Goal: Task Accomplishment & Management: Manage account settings

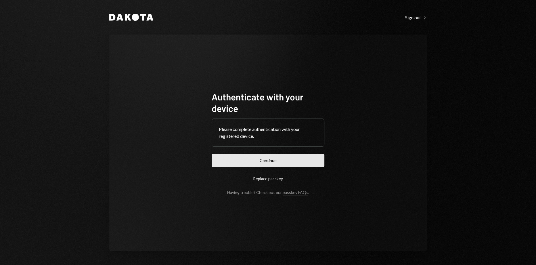
click at [267, 161] on button "Continue" at bounding box center [268, 161] width 113 height 14
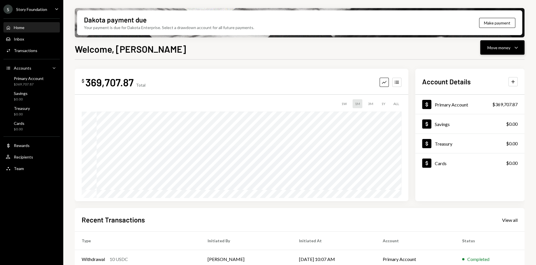
click at [520, 51] on button "Move money Caret Down" at bounding box center [502, 47] width 44 height 14
click at [493, 65] on div "Send" at bounding box center [498, 65] width 42 height 6
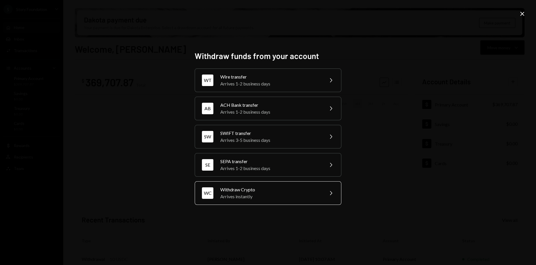
click at [233, 200] on div "WC Withdraw Crypto Arrives instantly Chevron Right" at bounding box center [268, 193] width 147 height 24
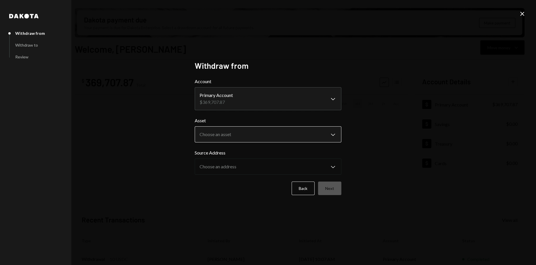
click at [232, 135] on body "S Story Foundation Caret Down Home Home Inbox Inbox Activities Transactions Acc…" at bounding box center [268, 132] width 536 height 265
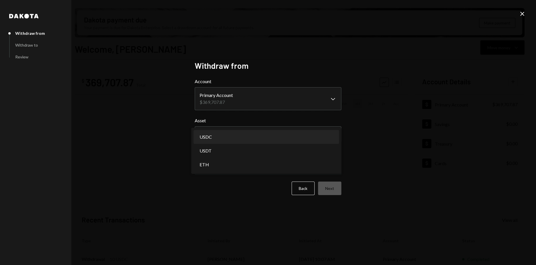
select select "****"
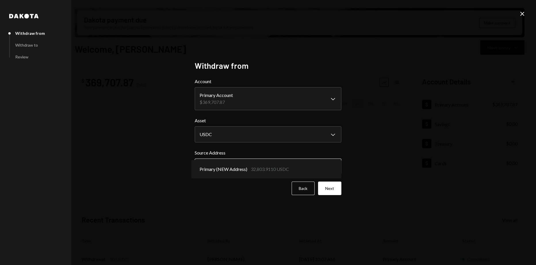
click at [221, 163] on body "S Story Foundation Caret Down Home Home Inbox Inbox Activities Transactions Acc…" at bounding box center [268, 132] width 536 height 265
click at [330, 185] on button "Next" at bounding box center [329, 188] width 23 height 14
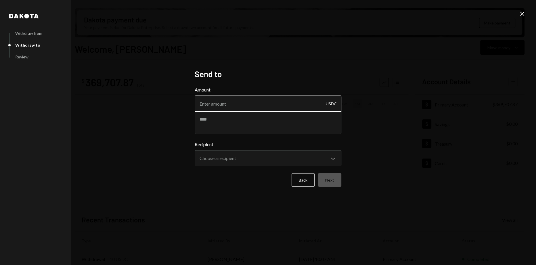
click at [223, 109] on input "Amount" at bounding box center [268, 103] width 147 height 16
type input "30000"
click at [225, 124] on textarea at bounding box center [268, 122] width 147 height 23
paste textarea "**********"
type textarea "**********"
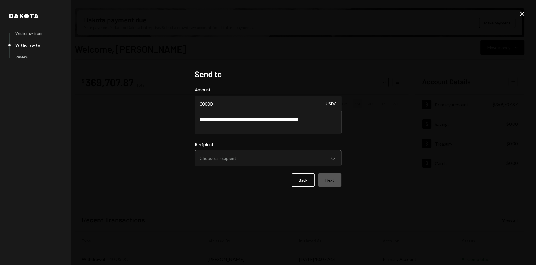
click at [295, 166] on body "S Story Foundation Caret Down Home Home Inbox Inbox Activities Transactions Acc…" at bounding box center [268, 132] width 536 height 265
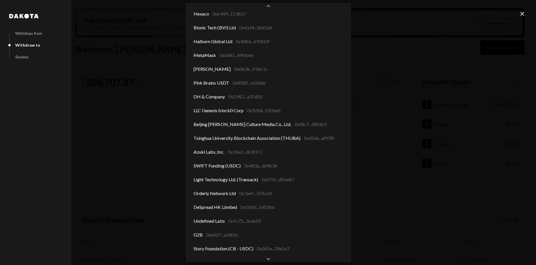
scroll to position [668, 0]
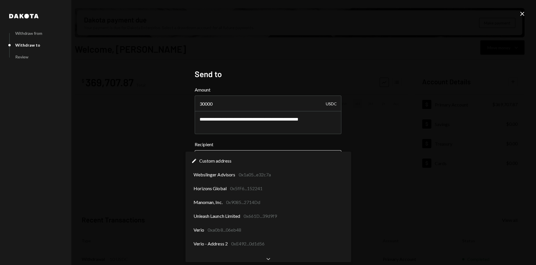
click at [229, 158] on body "S Story Foundation Caret Down Home Home Inbox Inbox Activities Transactions Acc…" at bounding box center [268, 132] width 536 height 265
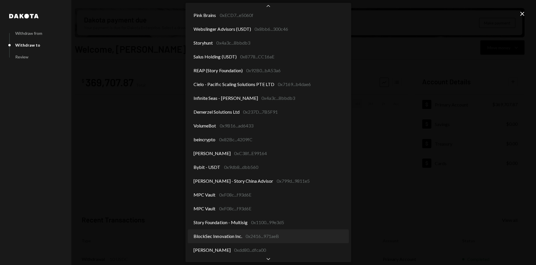
scroll to position [170, 0]
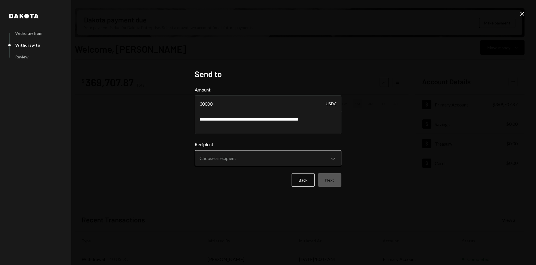
click at [240, 160] on body "S Story Foundation Caret Down Home Home Inbox Inbox Activities Transactions Acc…" at bounding box center [268, 132] width 536 height 265
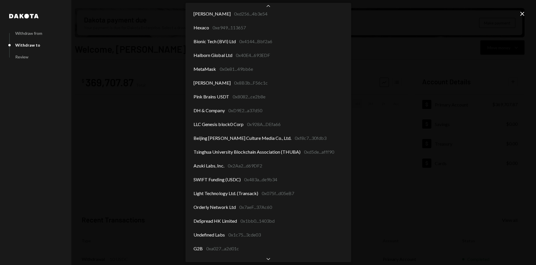
scroll to position [677, 0]
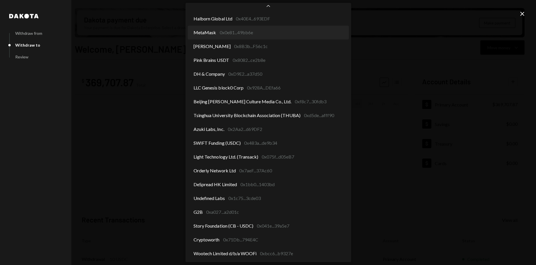
select select "**********"
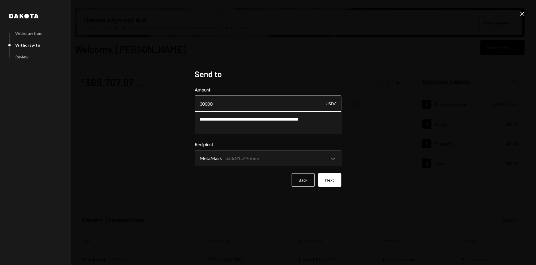
click at [248, 104] on input "30000" at bounding box center [268, 103] width 147 height 16
click at [206, 105] on input "30000" at bounding box center [268, 103] width 147 height 16
click at [338, 183] on button "Next" at bounding box center [329, 180] width 23 height 14
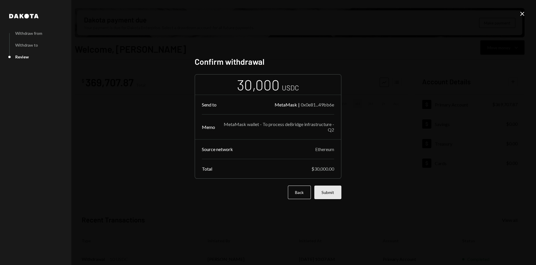
click at [334, 191] on button "Submit" at bounding box center [327, 192] width 27 height 14
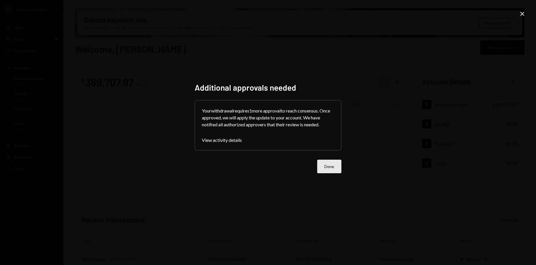
click at [328, 162] on button "Done" at bounding box center [329, 167] width 24 height 14
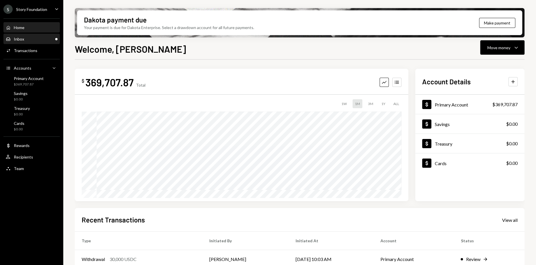
click at [32, 38] on div "Inbox Inbox" at bounding box center [32, 39] width 52 height 5
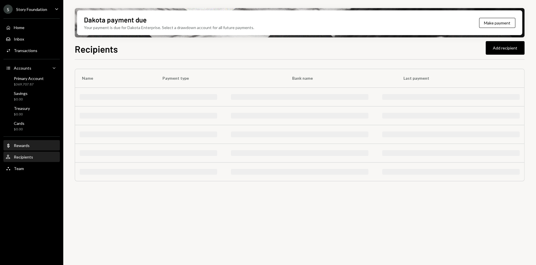
click at [20, 146] on div "Rewards" at bounding box center [22, 145] width 16 height 5
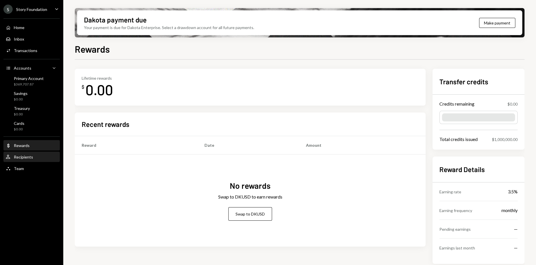
click at [29, 156] on div "Recipients" at bounding box center [23, 156] width 19 height 5
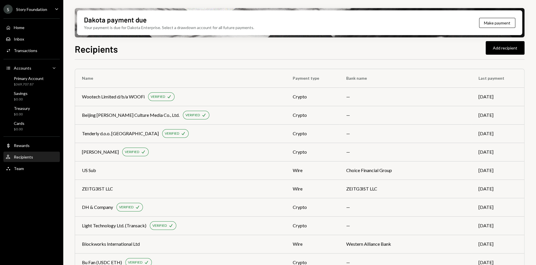
click at [222, 56] on div "Recipients Add recipient Name Payment type Bank name Last payment Wootech Limit…" at bounding box center [300, 170] width 450 height 257
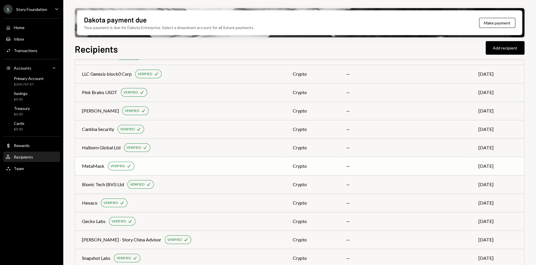
click at [185, 163] on div "MetaMask VERIFIED Check" at bounding box center [180, 166] width 197 height 9
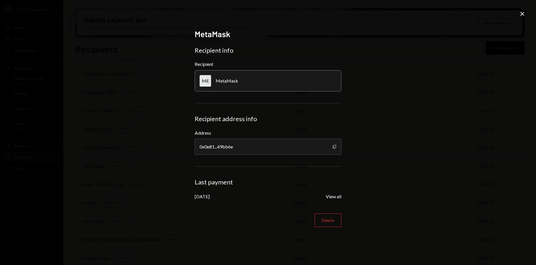
click at [335, 148] on icon "button" at bounding box center [334, 147] width 3 height 4
click at [252, 148] on div "0x0e81...49bb6e" at bounding box center [268, 147] width 147 height 16
click at [522, 15] on icon "Close" at bounding box center [522, 13] width 7 height 7
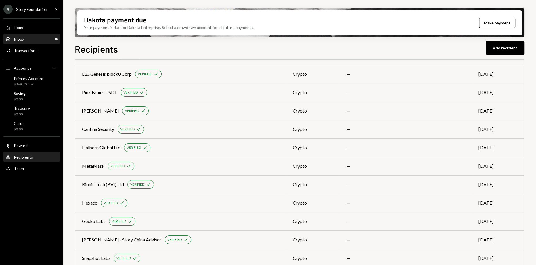
click at [19, 41] on div "Inbox" at bounding box center [19, 39] width 10 height 5
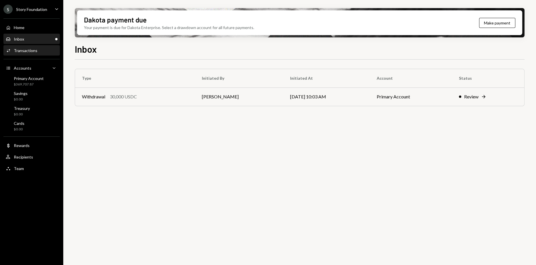
click at [28, 50] on div "Transactions" at bounding box center [26, 50] width 24 height 5
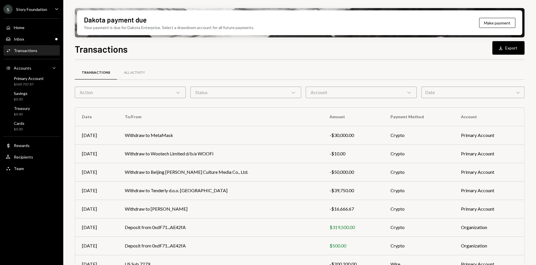
scroll to position [50, 0]
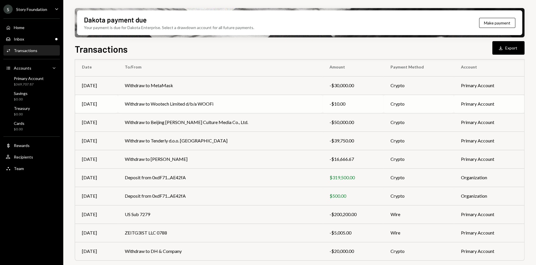
click at [192, 98] on td "Withdraw to Wootech Limited d/b/a WOOFi" at bounding box center [220, 104] width 205 height 18
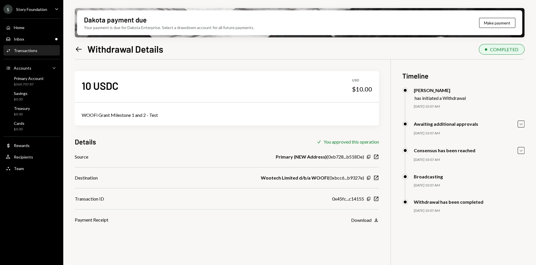
click at [122, 118] on div "WOOFi Grant Milestone 1 and 2 - Test" at bounding box center [227, 115] width 290 height 7
copy div "WOOFi Grant Milestone 1 and 2 - Test"
click at [29, 29] on div "Home Home" at bounding box center [32, 27] width 52 height 5
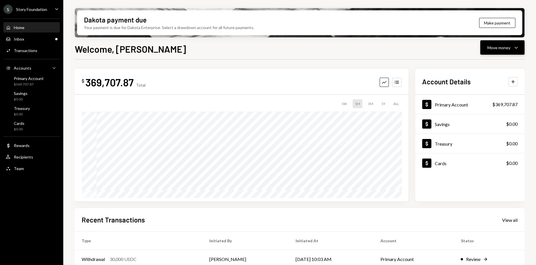
click at [516, 50] on icon "Caret Down" at bounding box center [516, 47] width 7 height 7
click at [492, 65] on div "Send" at bounding box center [498, 65] width 42 height 6
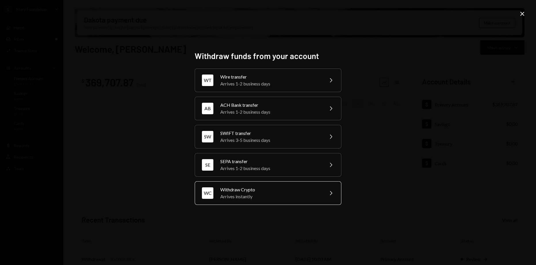
click at [234, 191] on div "Withdraw Crypto" at bounding box center [270, 189] width 100 height 7
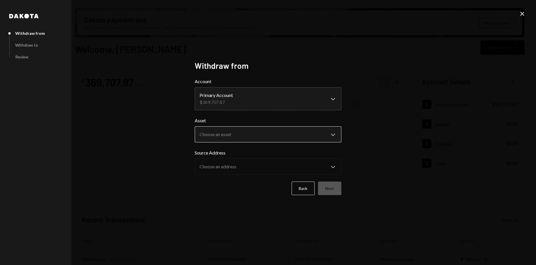
click at [226, 134] on body "S Story Foundation Caret Down Home Home Inbox Inbox Activities Transactions Acc…" at bounding box center [268, 132] width 536 height 265
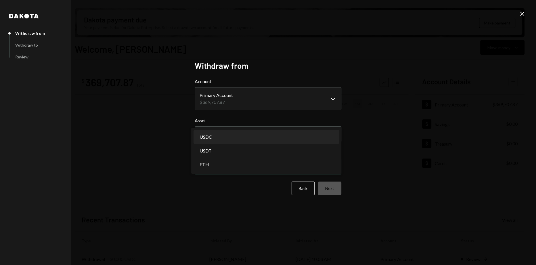
select select "****"
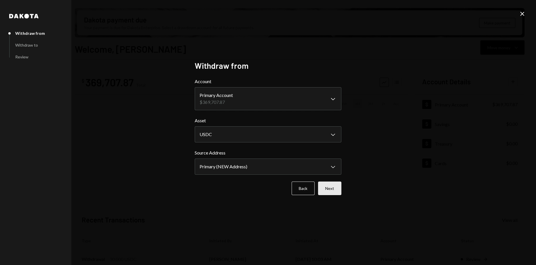
click at [335, 190] on button "Next" at bounding box center [329, 188] width 23 height 14
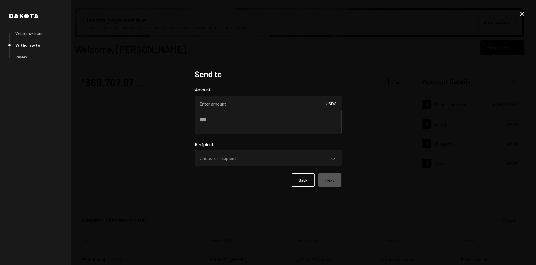
click at [251, 126] on textarea at bounding box center [268, 122] width 147 height 23
paste textarea "**********"
type textarea "**********"
click at [205, 106] on input "Amount" at bounding box center [268, 103] width 147 height 16
paste input "17500.00"
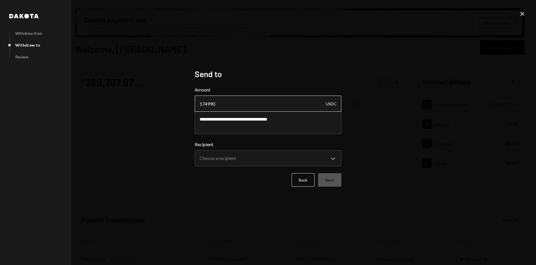
click at [207, 104] on input "174990" at bounding box center [268, 103] width 147 height 16
type input "17490"
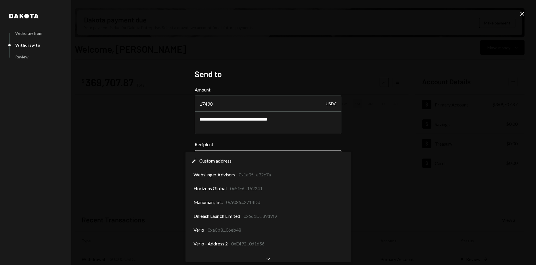
click at [261, 165] on body "S Story Foundation Caret Down Home Home Inbox Inbox Activities Transactions Acc…" at bounding box center [268, 132] width 536 height 265
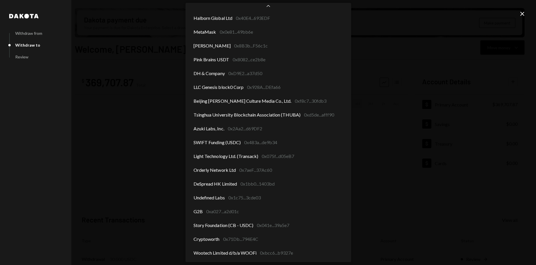
scroll to position [677, 0]
select select "**********"
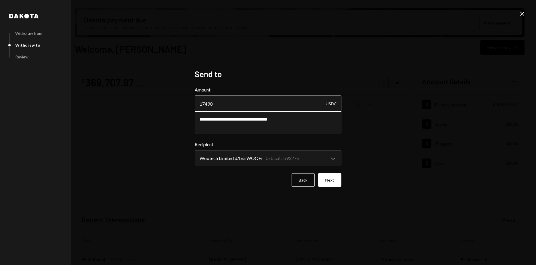
click at [204, 104] on input "17490" at bounding box center [268, 103] width 147 height 16
click at [221, 106] on input "17490" at bounding box center [268, 103] width 147 height 16
click at [336, 182] on button "Next" at bounding box center [329, 180] width 23 height 14
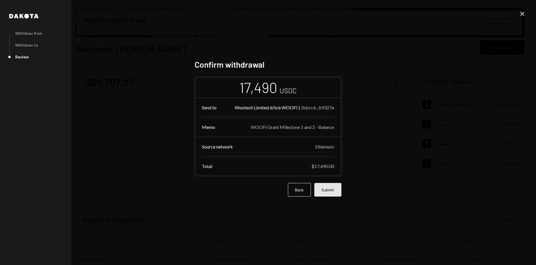
click at [331, 192] on button "Submit" at bounding box center [327, 190] width 27 height 14
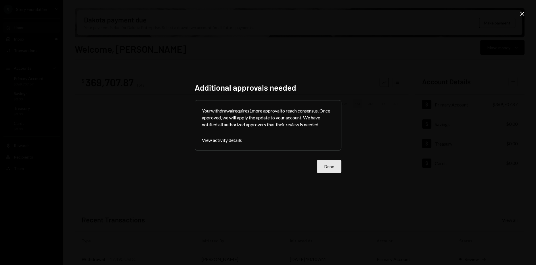
click at [328, 167] on button "Done" at bounding box center [329, 167] width 24 height 14
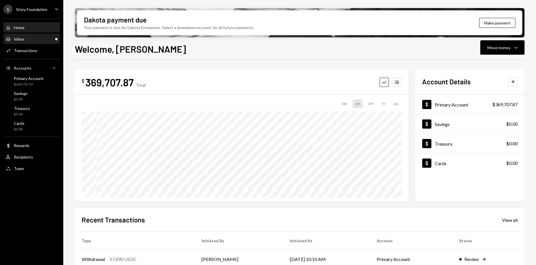
click at [23, 38] on div "Inbox" at bounding box center [19, 39] width 10 height 5
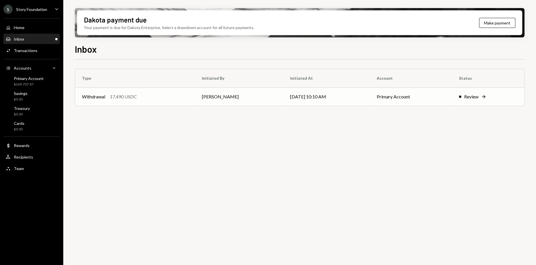
click at [133, 104] on td "Withdrawal 17,490 USDC" at bounding box center [135, 96] width 120 height 18
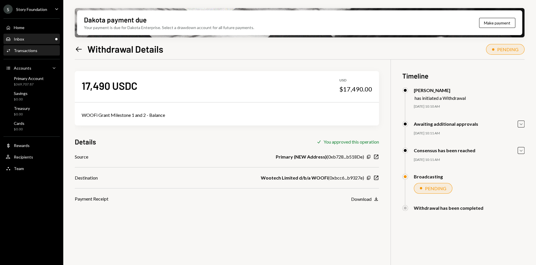
click at [43, 41] on div "Inbox Inbox" at bounding box center [32, 39] width 52 height 5
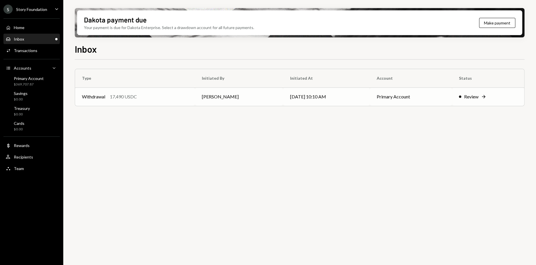
click at [145, 102] on td "Withdrawal 17,490 USDC" at bounding box center [135, 96] width 120 height 18
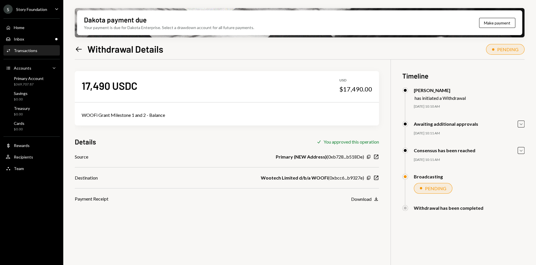
click at [38, 20] on div "Home Home Inbox Inbox Activities Transactions Accounts Accounts Caret Down Prim…" at bounding box center [31, 95] width 63 height 160
click at [37, 24] on div "Home Home" at bounding box center [32, 28] width 52 height 10
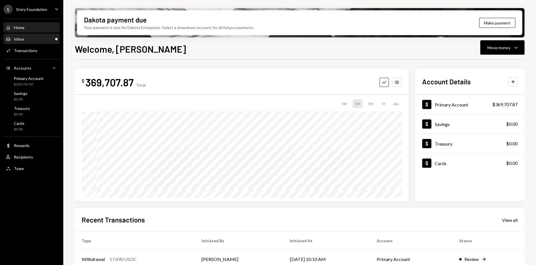
click at [35, 40] on div "Inbox Inbox" at bounding box center [32, 39] width 52 height 5
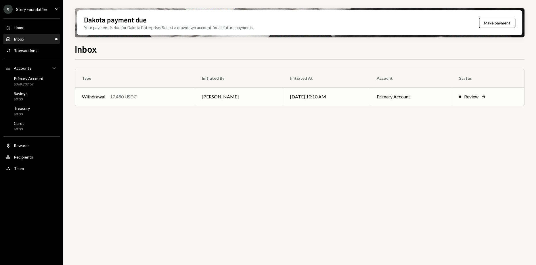
click at [152, 95] on div "Withdrawal 17,490 USDC" at bounding box center [135, 96] width 106 height 7
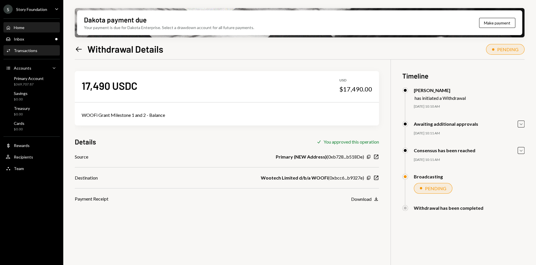
click at [20, 27] on div "Home" at bounding box center [19, 27] width 11 height 5
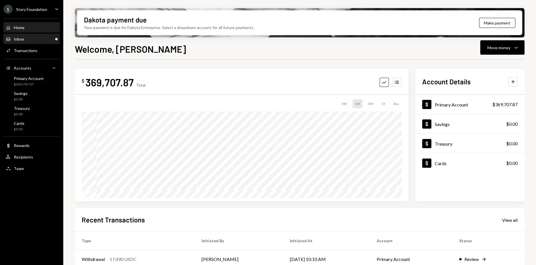
click at [46, 39] on div "Inbox Inbox" at bounding box center [32, 39] width 52 height 5
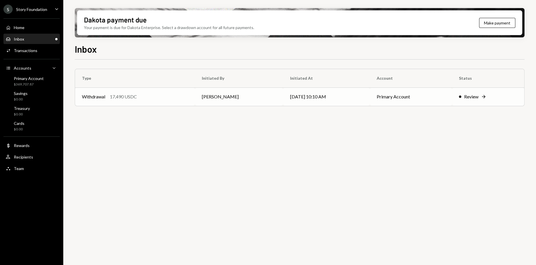
click at [172, 95] on div "Withdrawal 17,490 USDC" at bounding box center [135, 96] width 106 height 7
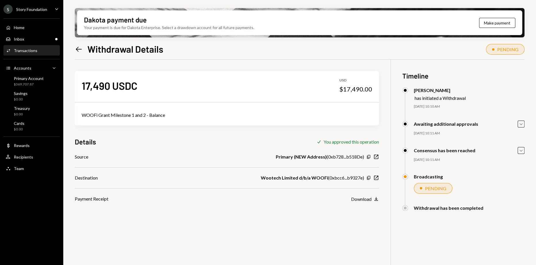
scroll to position [46, 0]
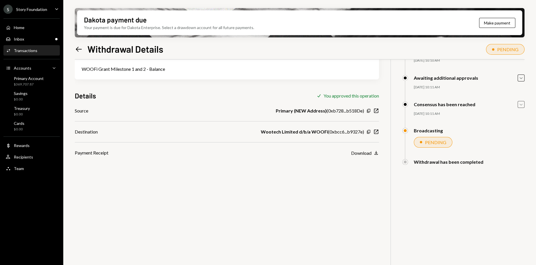
click at [524, 104] on icon "Caret Down" at bounding box center [521, 104] width 6 height 6
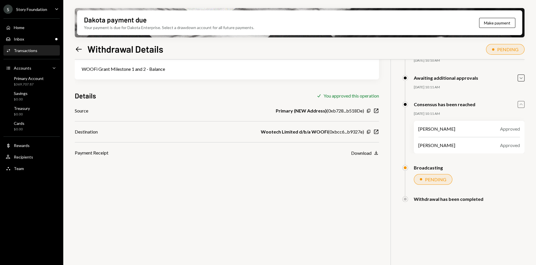
click at [523, 82] on div "Awaiting additional approvals Caret Down 08/13/25 10:11 AM Stephanie Vergara Ap…" at bounding box center [463, 87] width 122 height 27
click at [31, 39] on div "Inbox Inbox" at bounding box center [32, 39] width 52 height 5
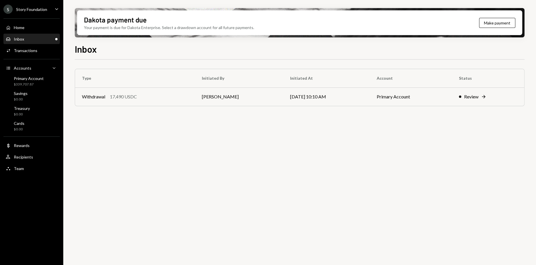
click at [28, 162] on div "Home Home Inbox Inbox Activities Transactions Accounts Accounts Caret Down Prim…" at bounding box center [31, 95] width 63 height 160
click at [30, 46] on div "Activities Transactions" at bounding box center [32, 51] width 52 height 10
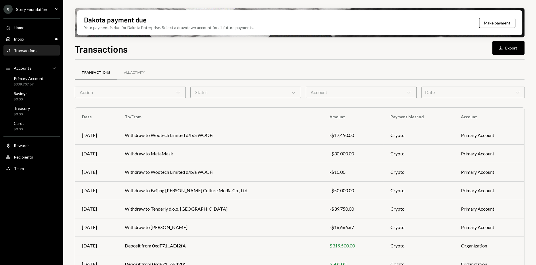
click at [145, 89] on div "Action Chevron Down" at bounding box center [130, 93] width 111 height 12
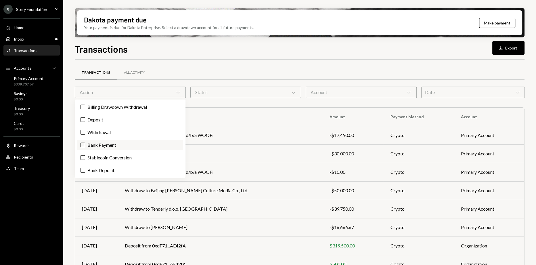
click at [81, 146] on button "Bank Payment" at bounding box center [83, 145] width 5 height 5
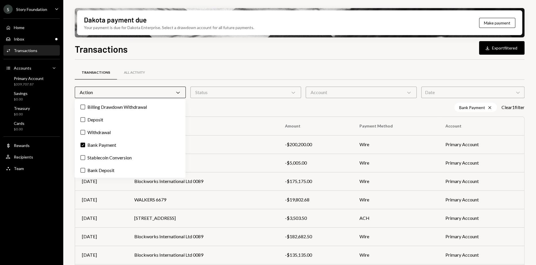
click at [287, 65] on div "Transactions All Activity Action Chevron Down Status Chevron Down Account Chevr…" at bounding box center [300, 202] width 450 height 284
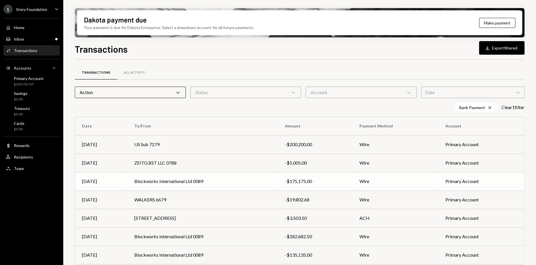
scroll to position [71, 0]
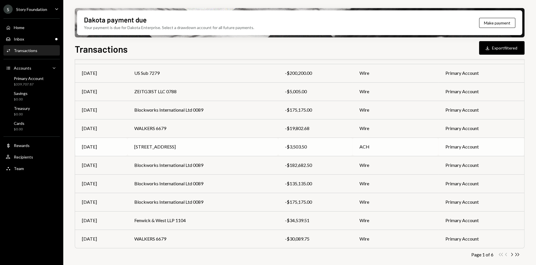
click at [219, 143] on td "[STREET_ADDRESS]" at bounding box center [202, 146] width 151 height 18
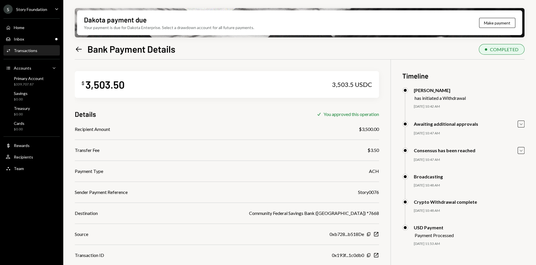
scroll to position [46, 0]
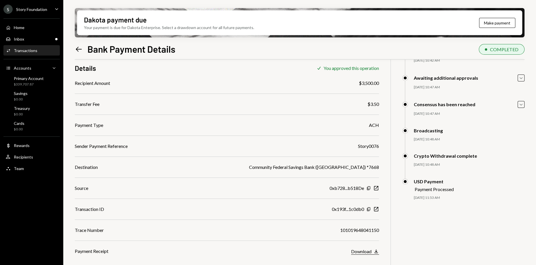
click at [366, 248] on div "Download" at bounding box center [361, 250] width 20 height 5
click at [35, 48] on div "Transactions" at bounding box center [26, 50] width 24 height 5
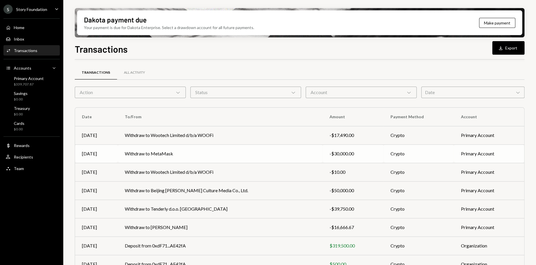
scroll to position [15, 0]
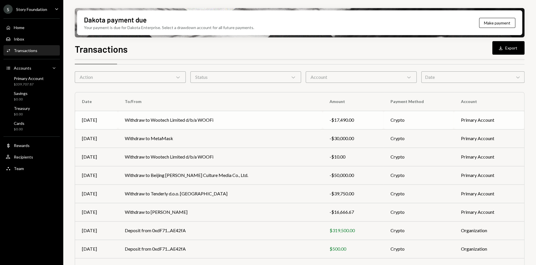
click at [206, 124] on td "Withdraw to Wootech Limited d/b/a WOOFi" at bounding box center [220, 120] width 205 height 18
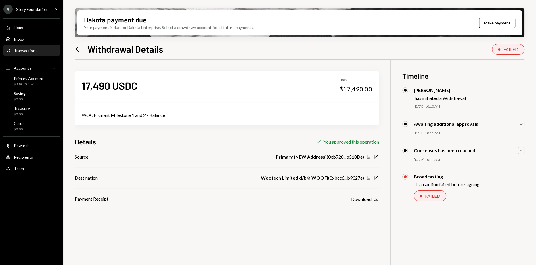
scroll to position [46, 0]
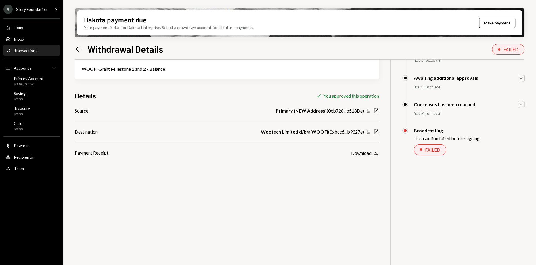
click at [519, 105] on icon "Caret Down" at bounding box center [521, 104] width 6 height 6
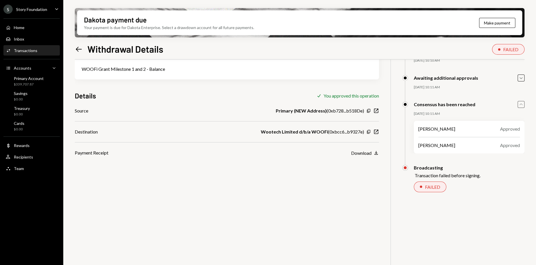
click at [479, 173] on div "Transaction failed before signing." at bounding box center [448, 175] width 66 height 5
click at [491, 204] on div "17,490 USDC USD $17,490.00 WOOFi Grant Milestone 1 and 2 - Balance Details Chec…" at bounding box center [300, 146] width 450 height 265
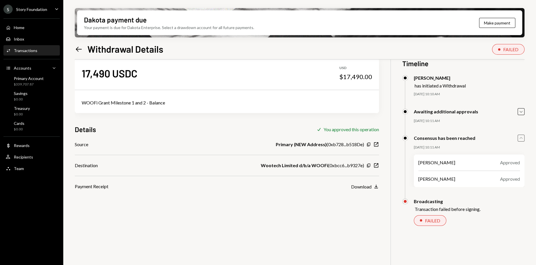
scroll to position [9, 0]
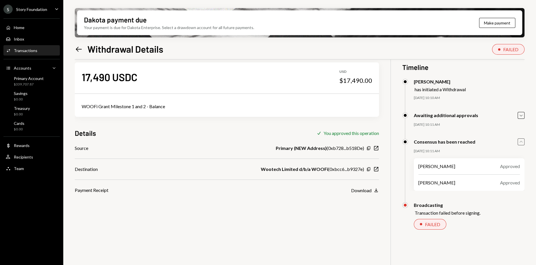
click at [517, 113] on div "Awaiting additional approvals Caret Down" at bounding box center [463, 115] width 122 height 7
click at [519, 114] on icon "Caret Down" at bounding box center [521, 115] width 6 height 6
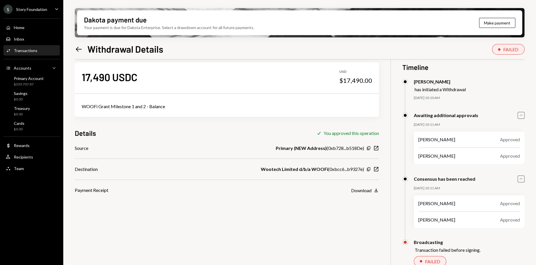
click at [523, 178] on icon "Caret Up" at bounding box center [521, 179] width 6 height 6
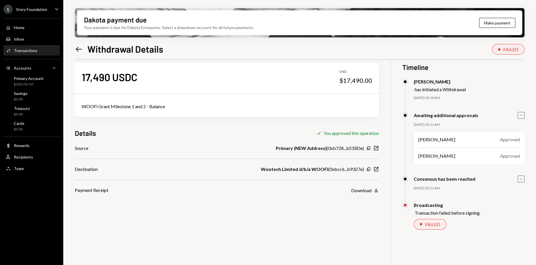
click at [523, 178] on icon "Caret Down" at bounding box center [521, 179] width 6 height 6
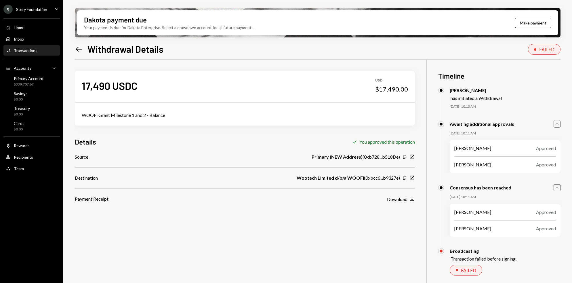
scroll to position [3, 0]
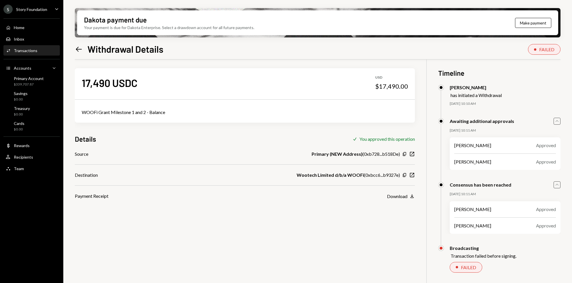
click at [128, 113] on div "WOOFi Grant Milestone 1 and 2 - Balance" at bounding box center [245, 112] width 326 height 7
copy div "WOOFi Grant Milestone 1 and 2 - Balance"
click at [34, 26] on div "Home Home" at bounding box center [32, 27] width 52 height 5
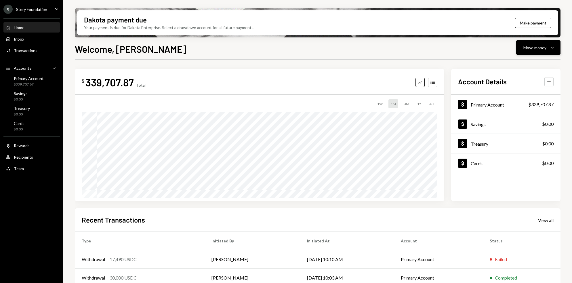
click at [536, 42] on button "Move money Caret Down" at bounding box center [538, 47] width 44 height 14
click at [526, 66] on div "Send" at bounding box center [533, 65] width 42 height 6
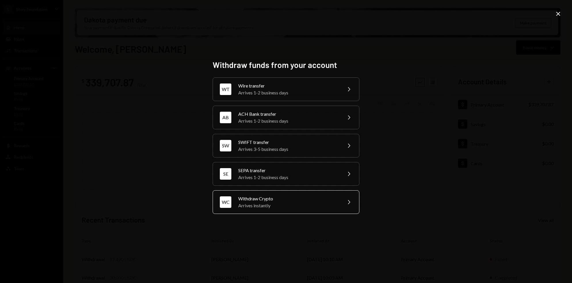
click at [298, 199] on div "Withdraw Crypto" at bounding box center [288, 198] width 100 height 7
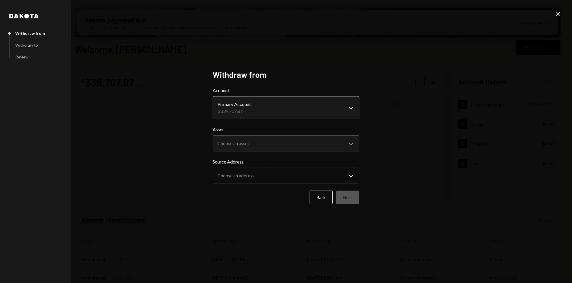
click at [267, 110] on body "S Story Foundation Caret Down Home Home Inbox Inbox Activities Transactions Acc…" at bounding box center [286, 141] width 572 height 283
click at [259, 139] on body "S Story Foundation Caret Down Home Home Inbox Inbox Activities Transactions Acc…" at bounding box center [286, 141] width 572 height 283
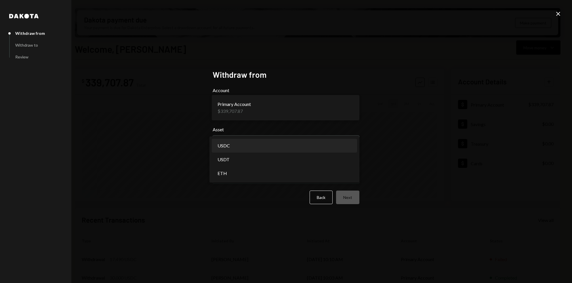
select select "****"
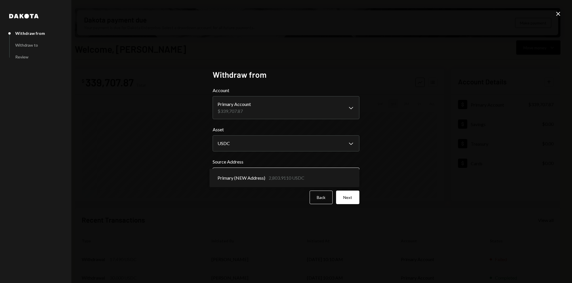
click at [263, 183] on body "S Story Foundation Caret Down Home Home Inbox Inbox Activities Transactions Acc…" at bounding box center [286, 141] width 572 height 283
click at [322, 169] on body "S Story Foundation Caret Down Home Home Inbox Inbox Activities Transactions Acc…" at bounding box center [286, 141] width 572 height 283
click at [326, 115] on body "S Story Foundation Caret Down Home Home Inbox Inbox Activities Transactions Acc…" at bounding box center [286, 141] width 572 height 283
click at [536, 13] on icon "Close" at bounding box center [557, 13] width 7 height 7
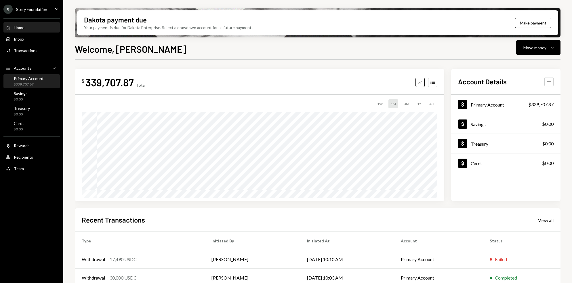
click at [14, 78] on div "Primary Account" at bounding box center [29, 78] width 30 height 5
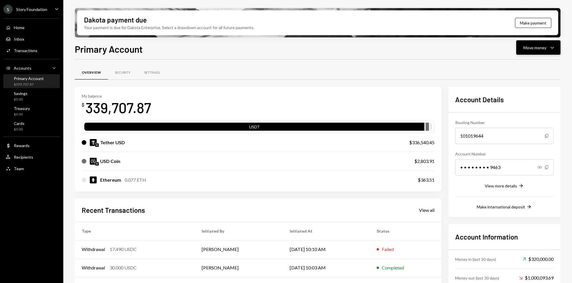
click at [536, 51] on button "Move money Caret Down" at bounding box center [538, 47] width 44 height 14
click at [531, 67] on div "Send" at bounding box center [533, 65] width 42 height 6
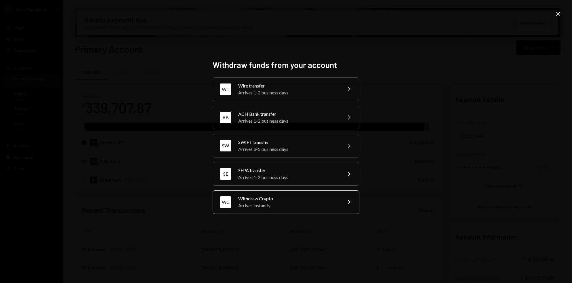
click at [309, 194] on div "WC Withdraw Crypto Arrives instantly Chevron Right" at bounding box center [286, 202] width 147 height 24
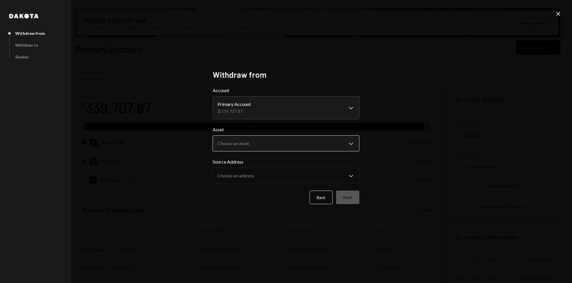
click at [286, 142] on body "S Story Foundation Caret Down Home Home Inbox Inbox Activities Transactions Acc…" at bounding box center [286, 141] width 572 height 283
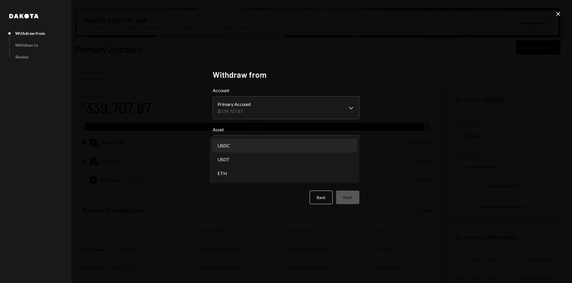
select select "****"
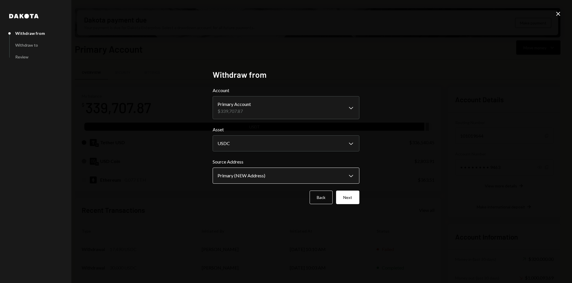
click at [317, 173] on body "S Story Foundation Caret Down Home Home Inbox Inbox Activities Transactions Acc…" at bounding box center [286, 141] width 572 height 283
click at [331, 106] on body "S Story Foundation Caret Down Home Home Inbox Inbox Activities Transactions Acc…" at bounding box center [286, 141] width 572 height 283
click at [536, 12] on icon at bounding box center [558, 14] width 4 height 4
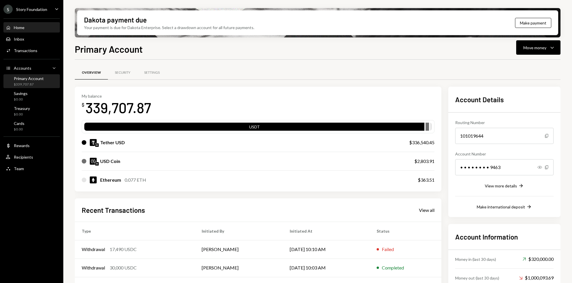
click at [32, 32] on div "Home Home" at bounding box center [32, 28] width 52 height 10
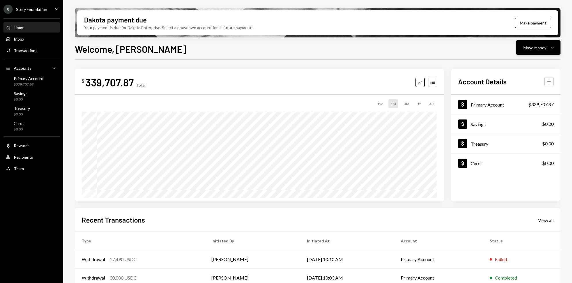
click at [536, 46] on icon "Caret Down" at bounding box center [551, 47] width 7 height 7
click at [523, 112] on div "Swap Swap stablecoins" at bounding box center [529, 108] width 58 height 13
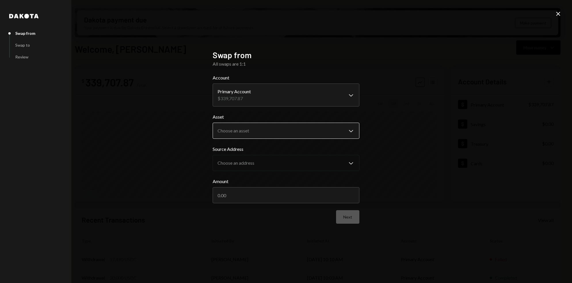
click at [288, 135] on body "S Story Foundation Caret Down Home Home Inbox Inbox Activities Transactions Acc…" at bounding box center [286, 141] width 572 height 283
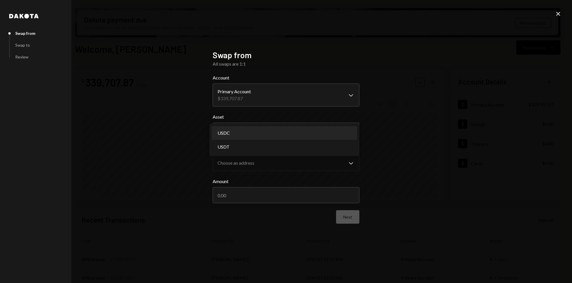
select select "****"
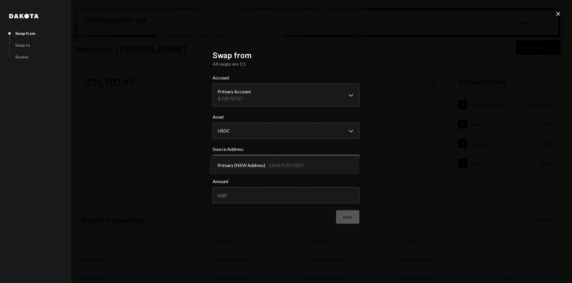
click at [269, 159] on body "S Story Foundation Caret Down Home Home Inbox Inbox Activities Transactions Acc…" at bounding box center [286, 141] width 572 height 283
click at [266, 198] on input "Amount" at bounding box center [286, 195] width 147 height 16
type input "300000"
click at [345, 216] on button "Next" at bounding box center [347, 217] width 23 height 14
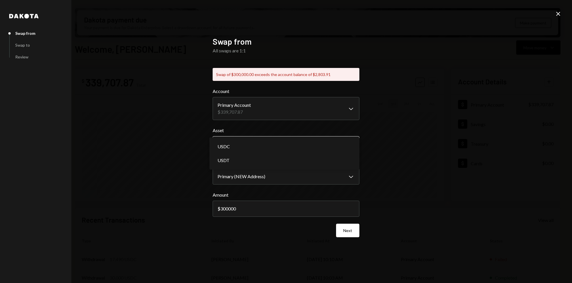
click at [284, 142] on body "S Story Foundation Caret Down Home Home Inbox Inbox Activities Transactions Acc…" at bounding box center [286, 141] width 572 height 283
select select "****"
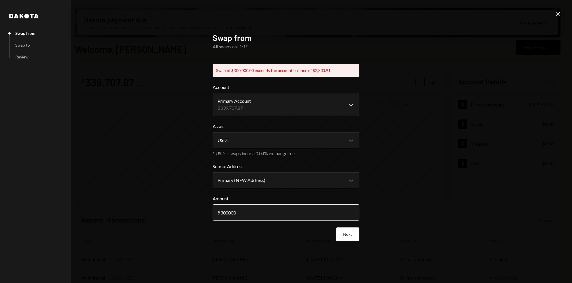
click at [269, 216] on input "300000" at bounding box center [286, 212] width 147 height 16
click at [348, 230] on button "Next" at bounding box center [347, 234] width 23 height 14
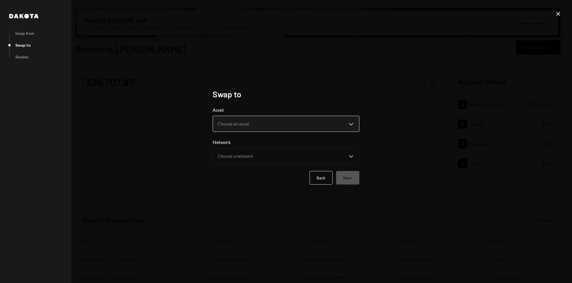
click at [284, 120] on body "S Story Foundation Caret Down Home Home Inbox Inbox Activities Transactions Acc…" at bounding box center [286, 141] width 572 height 283
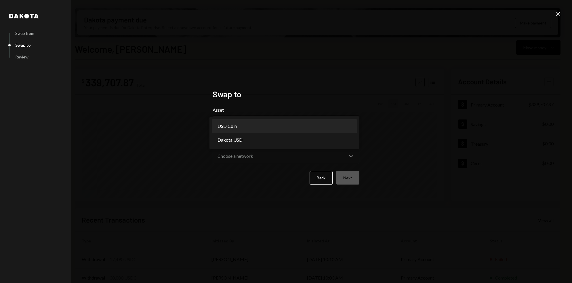
select select "****"
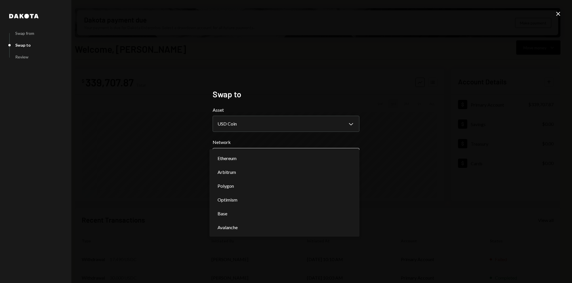
click at [249, 151] on body "S Story Foundation Caret Down Home Home Inbox Inbox Activities Transactions Acc…" at bounding box center [286, 141] width 572 height 283
select select "**********"
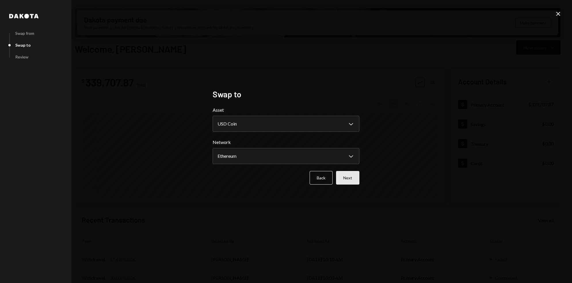
click at [354, 180] on button "Next" at bounding box center [347, 178] width 23 height 14
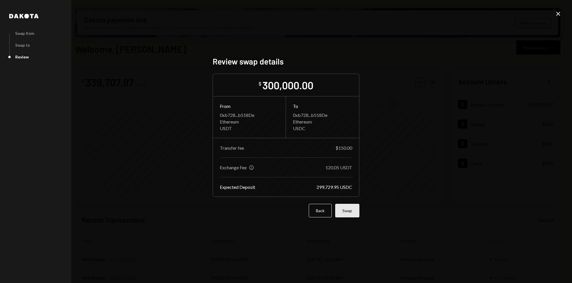
click at [353, 211] on button "Swap" at bounding box center [347, 211] width 24 height 14
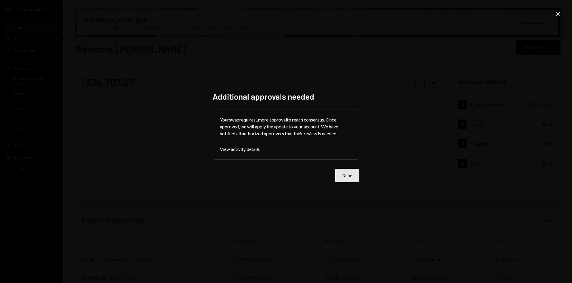
click at [349, 180] on button "Done" at bounding box center [347, 176] width 24 height 14
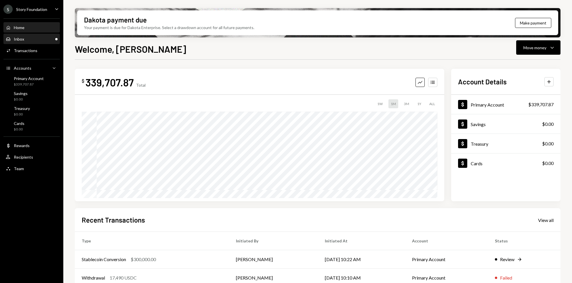
click at [45, 42] on div "Inbox Inbox" at bounding box center [32, 39] width 52 height 10
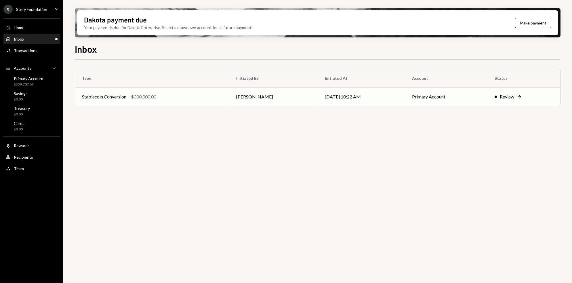
click at [197, 97] on div "Stablecoin Conversion $300,000.00" at bounding box center [152, 96] width 140 height 7
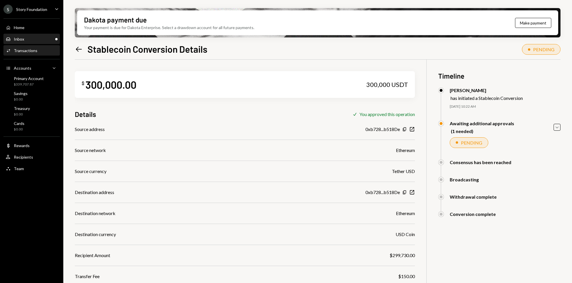
click at [33, 41] on div "Inbox Inbox" at bounding box center [32, 39] width 52 height 5
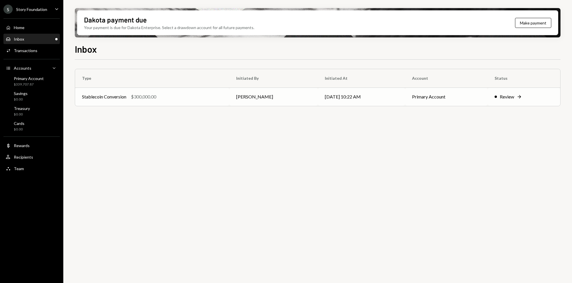
click at [184, 102] on td "Stablecoin Conversion $300,000.00" at bounding box center [152, 96] width 154 height 18
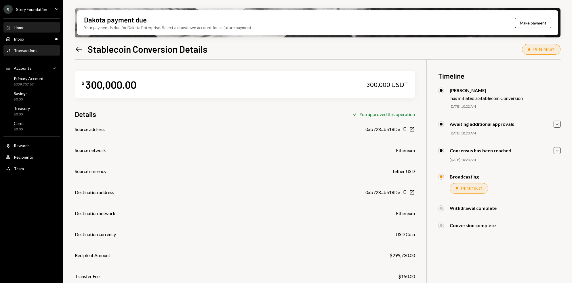
click at [28, 31] on div "Home Home" at bounding box center [32, 28] width 52 height 10
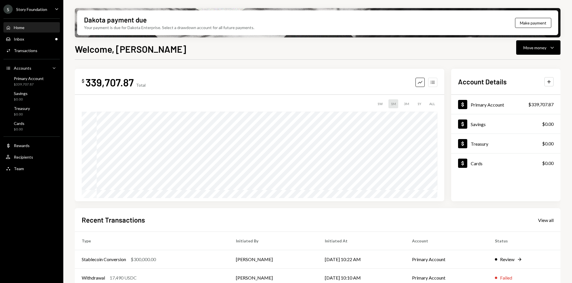
click at [436, 78] on button "Accounts" at bounding box center [432, 82] width 9 height 9
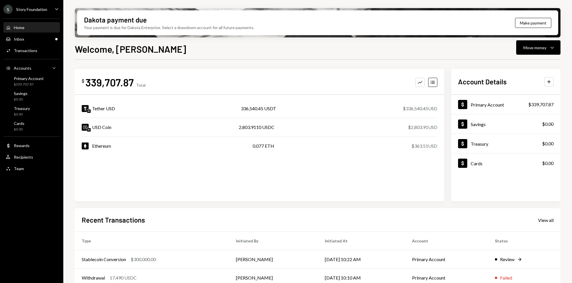
scroll to position [64, 0]
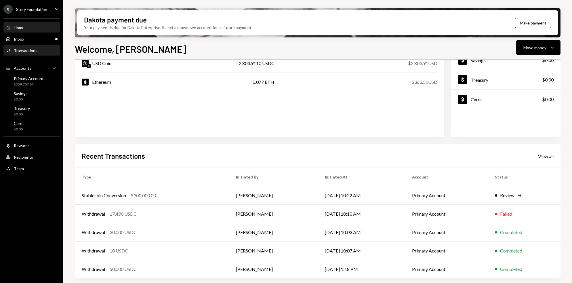
click at [37, 47] on div "Activities Transactions" at bounding box center [32, 51] width 52 height 10
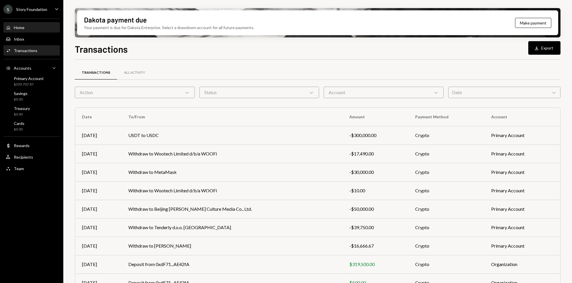
click at [35, 25] on div "Home Home" at bounding box center [32, 27] width 52 height 5
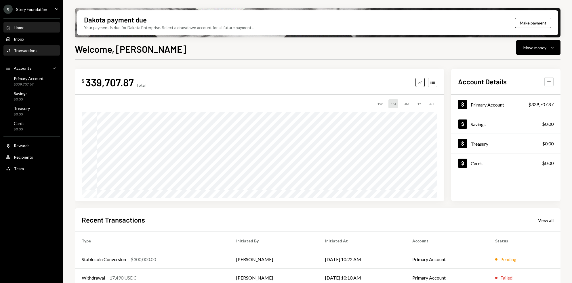
click at [21, 54] on div "Activities Transactions" at bounding box center [32, 51] width 52 height 10
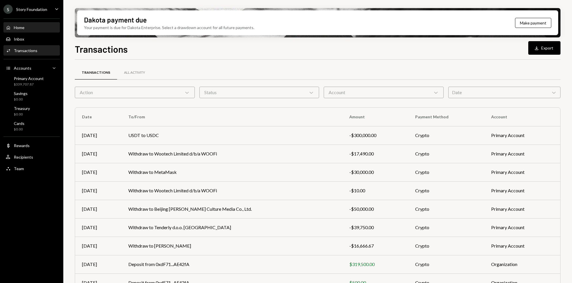
click at [40, 28] on div "Home Home" at bounding box center [32, 27] width 52 height 5
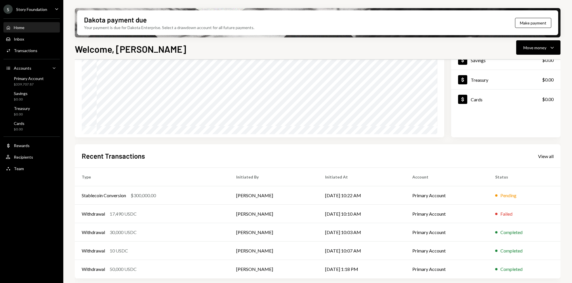
scroll to position [63, 0]
click at [336, 184] on th "Initiated At" at bounding box center [361, 177] width 87 height 18
click at [296, 184] on th "Initiated By" at bounding box center [273, 177] width 89 height 18
click at [267, 195] on td "[PERSON_NAME]" at bounding box center [273, 196] width 89 height 18
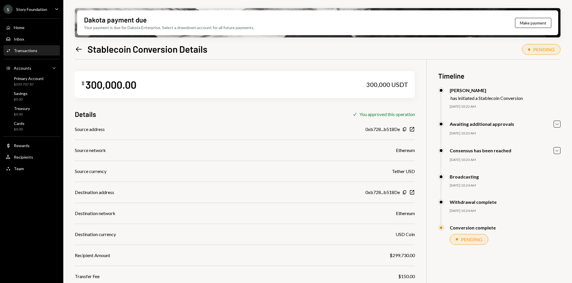
scroll to position [46, 0]
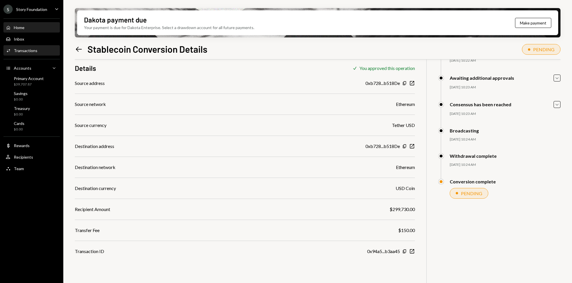
click at [20, 26] on div "Home" at bounding box center [19, 27] width 11 height 5
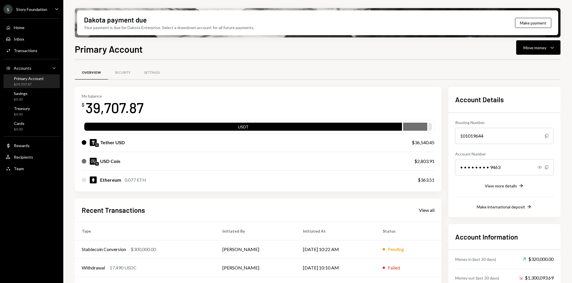
scroll to position [53, 0]
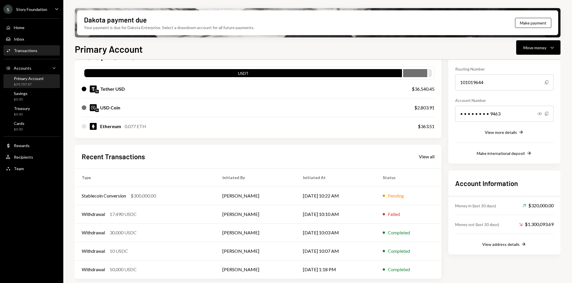
click at [22, 51] on div "Transactions" at bounding box center [26, 50] width 24 height 5
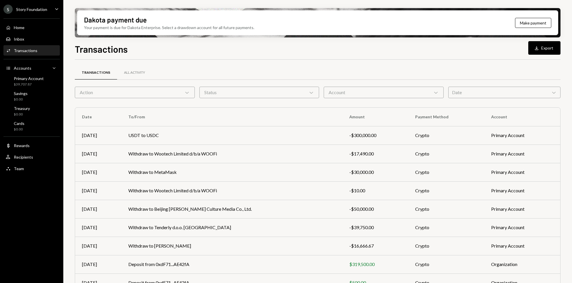
click at [125, 125] on th "To/From" at bounding box center [231, 117] width 221 height 18
click at [126, 131] on td "USDT to USDC" at bounding box center [231, 135] width 221 height 18
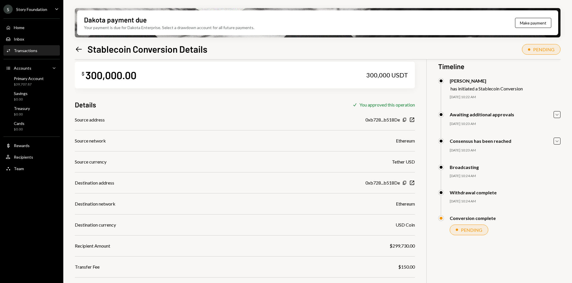
scroll to position [46, 0]
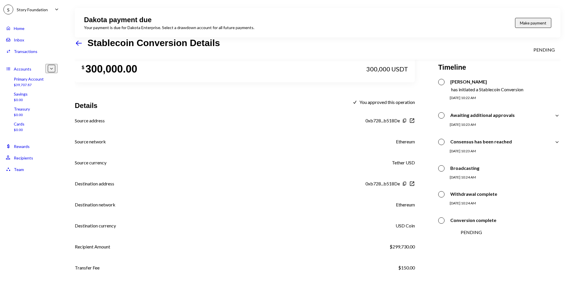
scroll to position [7, 0]
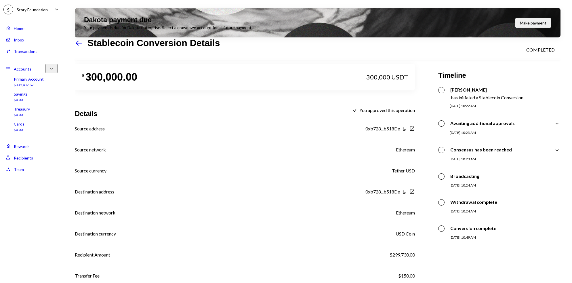
click at [24, 32] on div "Home Home" at bounding box center [32, 28] width 52 height 10
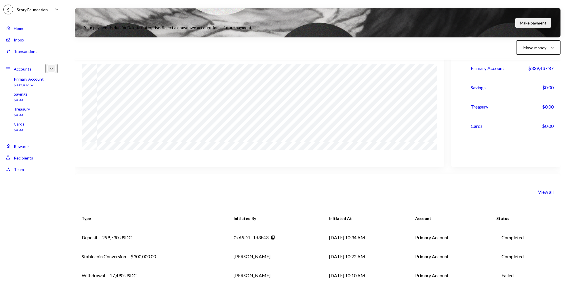
scroll to position [54, 0]
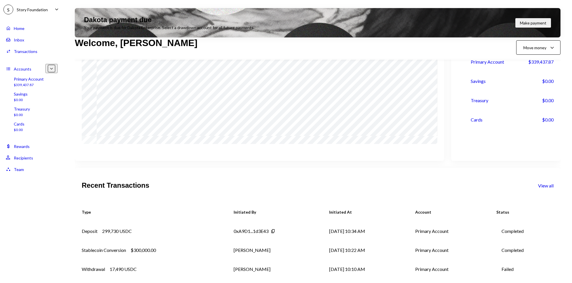
click at [24, 46] on div "Activities Transactions" at bounding box center [32, 51] width 52 height 10
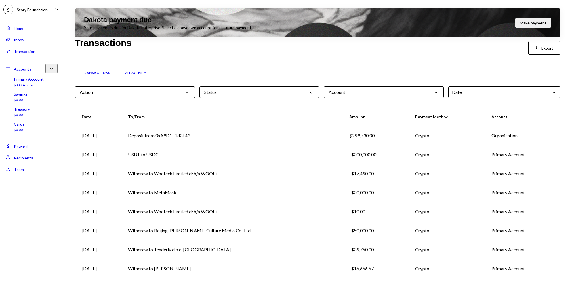
click at [167, 170] on td "Withdraw to Wootech Limited d/b/a WOOFi" at bounding box center [231, 173] width 221 height 19
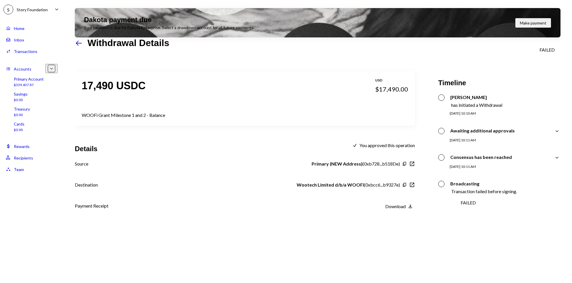
click at [119, 115] on div "WOOFi Grant Milestone 1 and 2 - Balance" at bounding box center [245, 115] width 326 height 7
copy div "WOOFi Grant Milestone 1 and 2 - Balance"
click at [23, 35] on div "Inbox Inbox" at bounding box center [32, 40] width 52 height 10
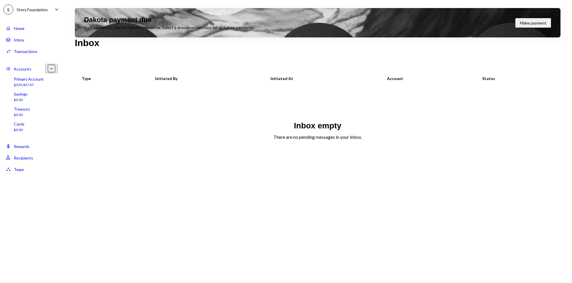
click at [22, 28] on div "Home" at bounding box center [19, 28] width 11 height 5
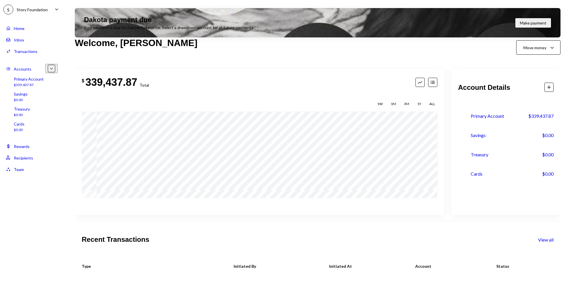
click at [554, 55] on div "Welcome, Stephanie Move money Caret Down $ 339,437.87 Total Graph Accounts 1W 1…" at bounding box center [317, 179] width 485 height 275
click at [554, 51] on icon "Caret Down" at bounding box center [551, 47] width 7 height 7
click at [532, 60] on div "Withdraw Send" at bounding box center [532, 64] width 64 height 13
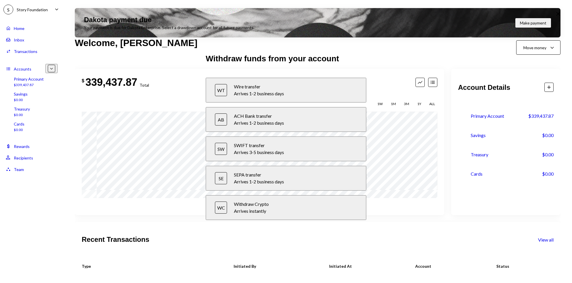
click at [270, 207] on div "Arrives instantly" at bounding box center [295, 210] width 123 height 7
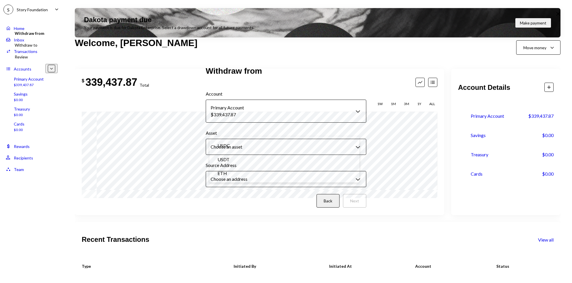
click at [252, 143] on body "S Story Foundation Caret Down Home Home Inbox Inbox Activities Transactions Acc…" at bounding box center [286, 141] width 572 height 283
select select "****"
click at [251, 171] on body "S Story Foundation Caret Down Home Home Inbox Inbox Activities Transactions Acc…" at bounding box center [286, 141] width 572 height 283
click at [336, 195] on div "Back Next" at bounding box center [286, 201] width 160 height 14
click at [343, 196] on button "Next" at bounding box center [354, 201] width 23 height 14
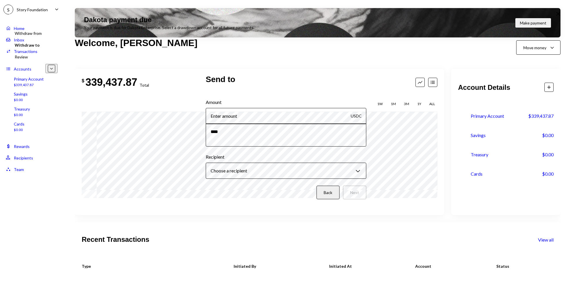
click at [257, 114] on input "Amount" at bounding box center [286, 116] width 160 height 16
click at [253, 131] on textarea at bounding box center [286, 134] width 160 height 23
click at [241, 139] on textarea at bounding box center [286, 134] width 160 height 23
paste textarea "**********"
type textarea "**********"
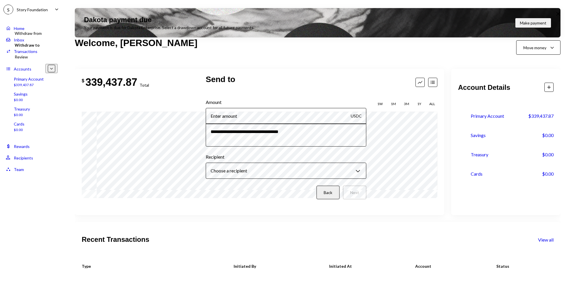
click at [239, 114] on input "Amount" at bounding box center [286, 116] width 160 height 16
type input "17490"
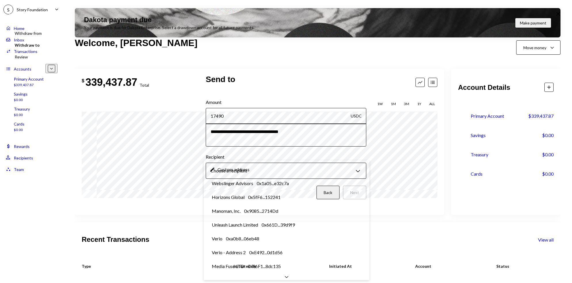
click at [248, 166] on body "S Story Foundation Caret Down Home Home Inbox Inbox Activities Transactions Acc…" at bounding box center [286, 141] width 572 height 283
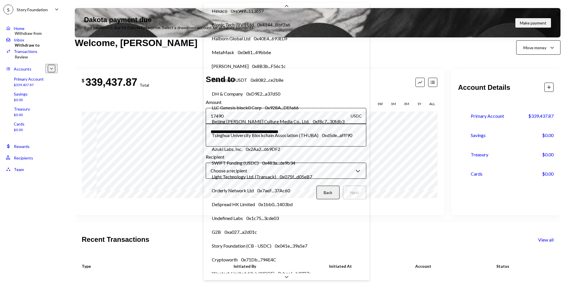
scroll to position [659, 0]
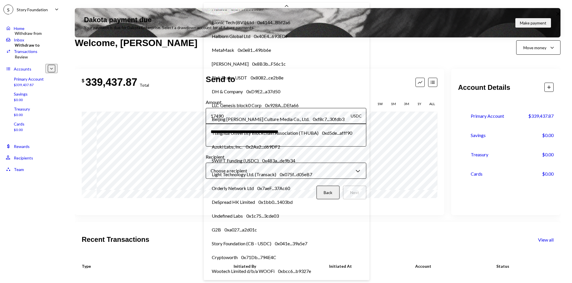
select select "**********"
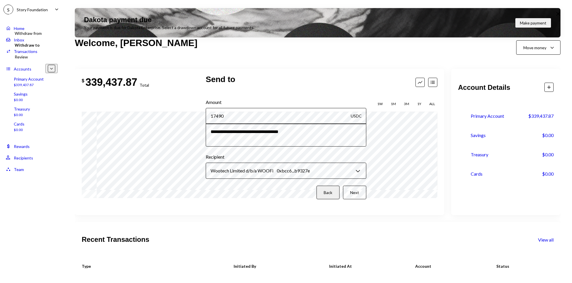
click at [347, 185] on button "Next" at bounding box center [354, 192] width 23 height 14
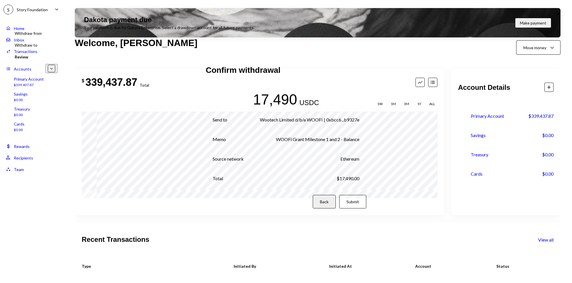
click at [357, 199] on button "Submit" at bounding box center [352, 202] width 27 height 14
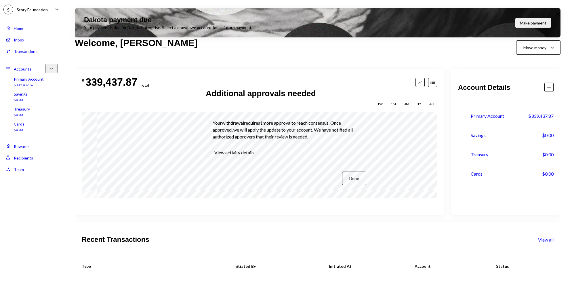
click at [342, 186] on div "Additional approvals needed Your withdrawal requires 1 more approval to reach c…" at bounding box center [286, 142] width 160 height 106
click at [350, 178] on button "Done" at bounding box center [354, 178] width 24 height 14
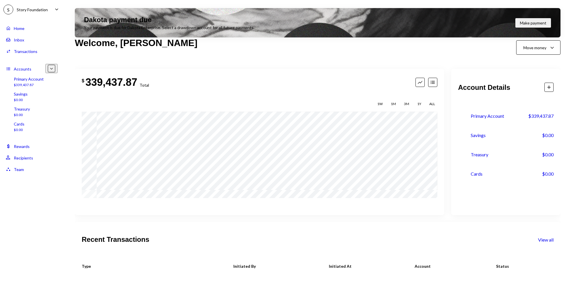
click at [39, 37] on div "Inbox Inbox" at bounding box center [32, 39] width 52 height 5
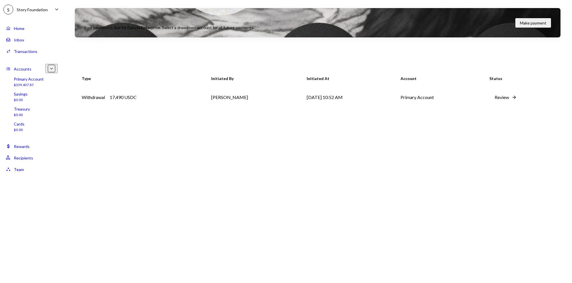
click at [45, 31] on div "Home Home" at bounding box center [32, 28] width 52 height 10
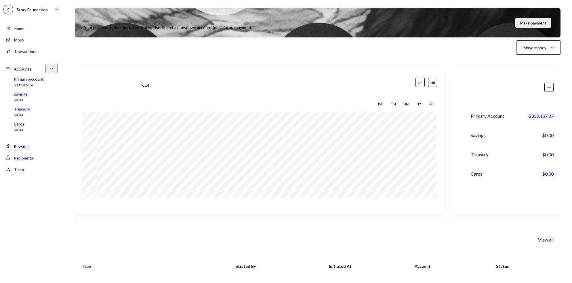
click at [43, 40] on div "Inbox Inbox" at bounding box center [32, 39] width 52 height 5
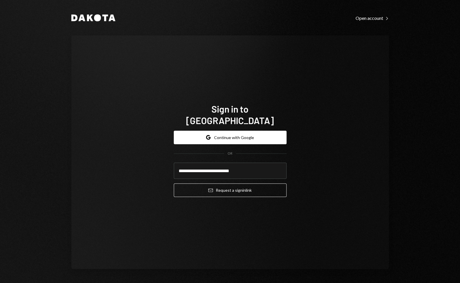
type input "**********"
click at [174, 183] on button "Email Request a sign in link" at bounding box center [230, 190] width 113 height 14
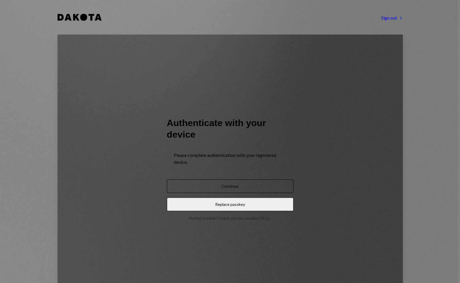
click at [223, 162] on form "Authenticate with your device Please complete authentication with your register…" at bounding box center [230, 165] width 127 height 109
click at [220, 179] on button "Continue" at bounding box center [230, 186] width 127 height 14
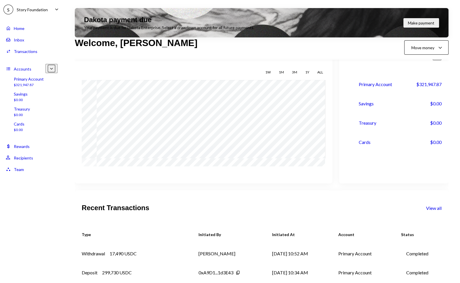
scroll to position [64, 0]
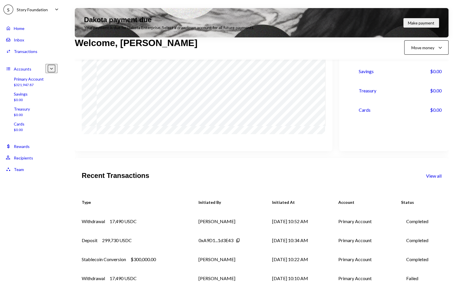
click at [129, 218] on div "17,490 USDC" at bounding box center [123, 221] width 27 height 7
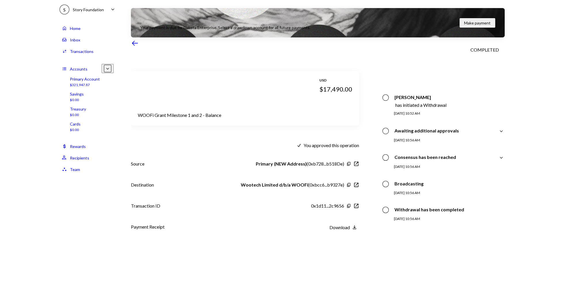
scroll to position [46, 0]
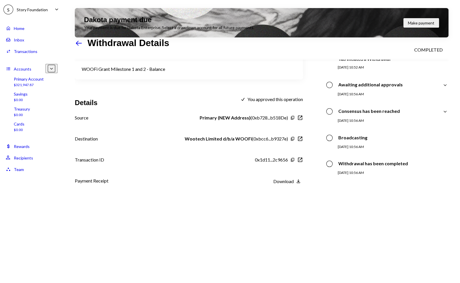
click at [290, 177] on div "Download Download" at bounding box center [286, 180] width 31 height 7
click at [288, 178] on div "Download" at bounding box center [283, 180] width 20 height 5
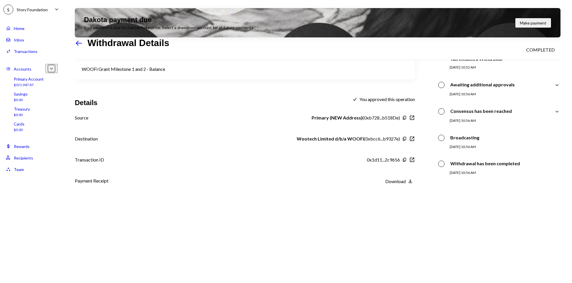
click at [33, 24] on div "Home Home" at bounding box center [32, 28] width 52 height 10
